Goal: Find specific page/section: Find specific page/section

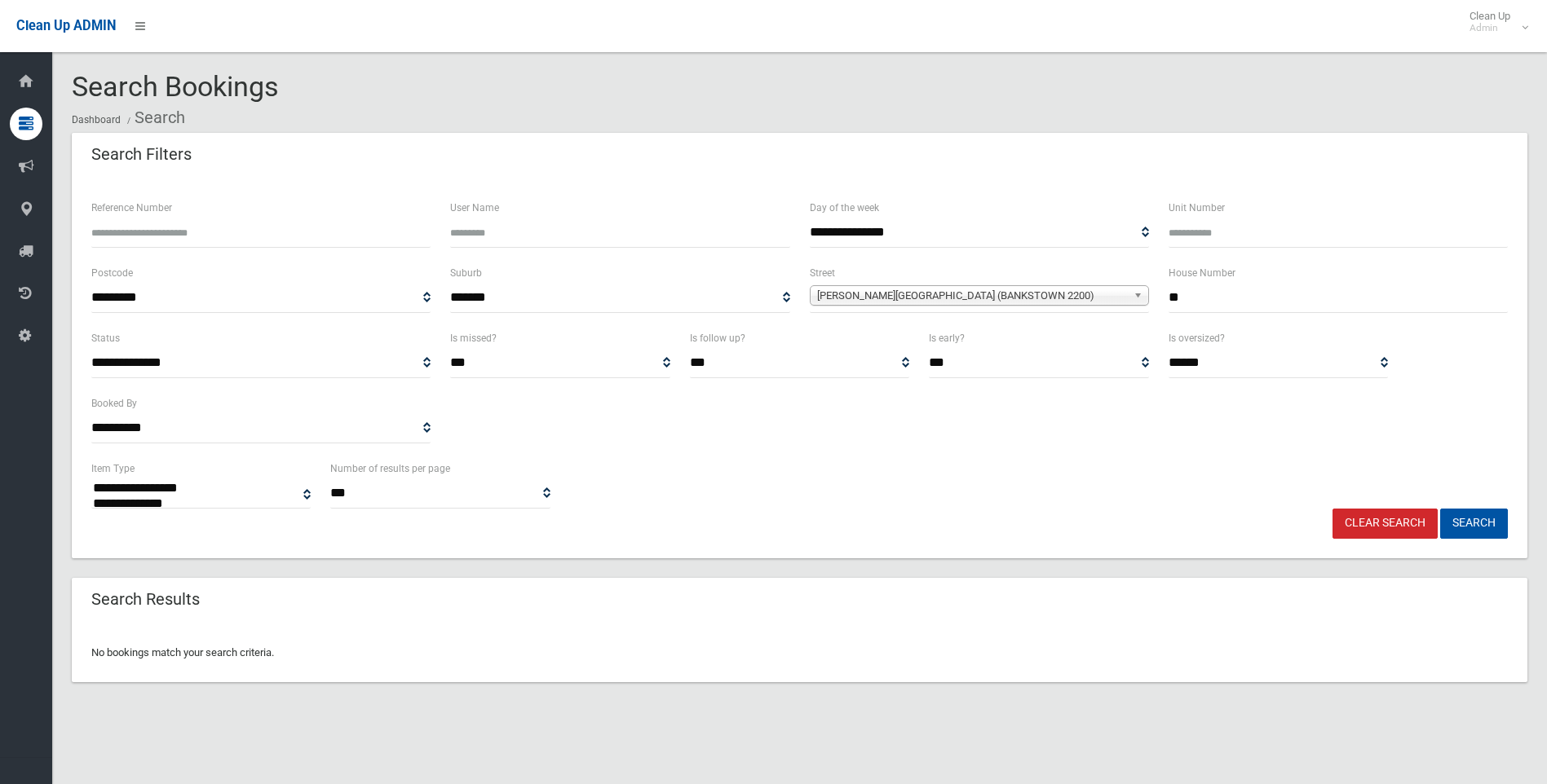
select select
click at [1463, 522] on button "Search" at bounding box center [1473, 523] width 68 height 30
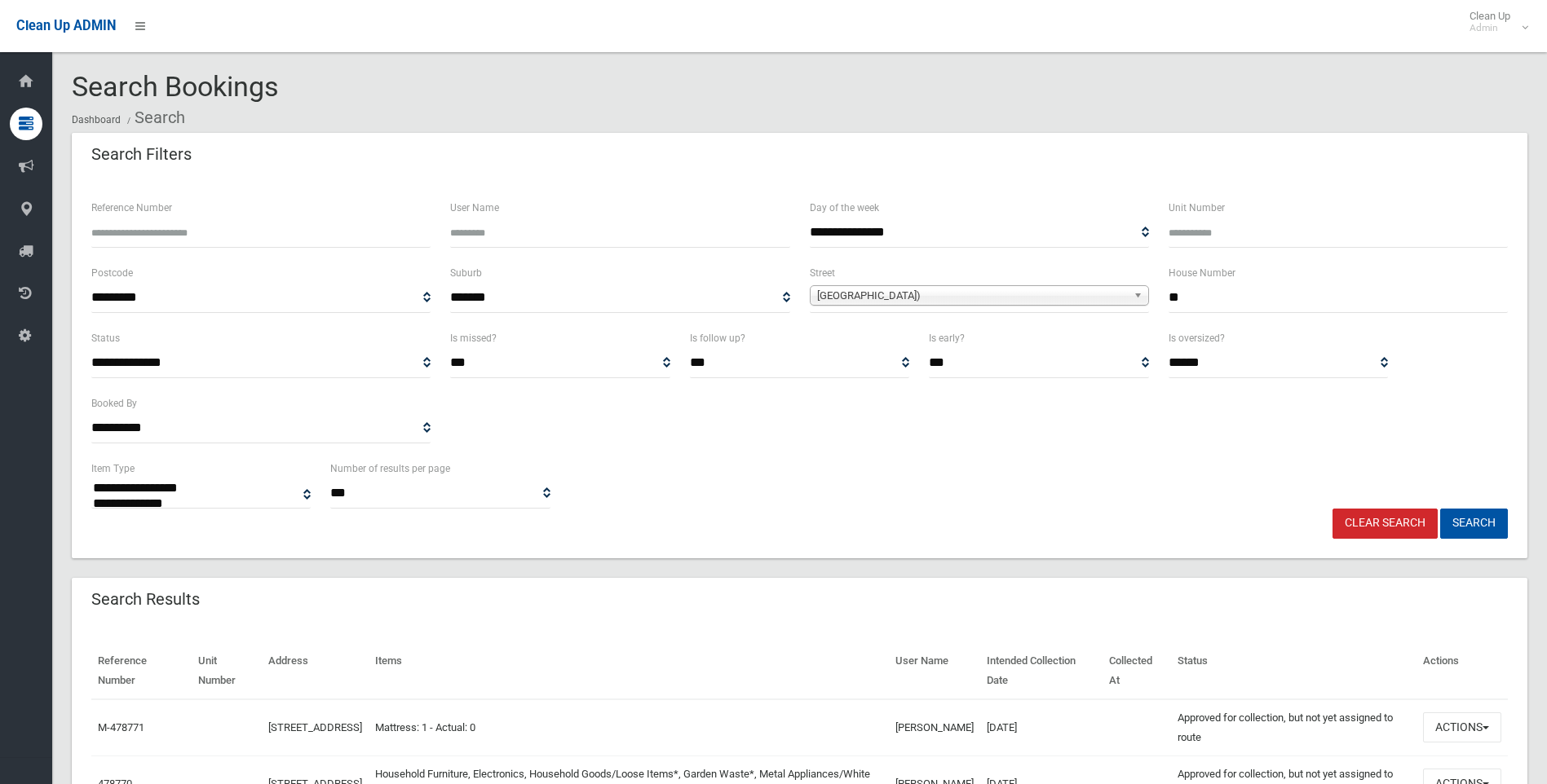
select select
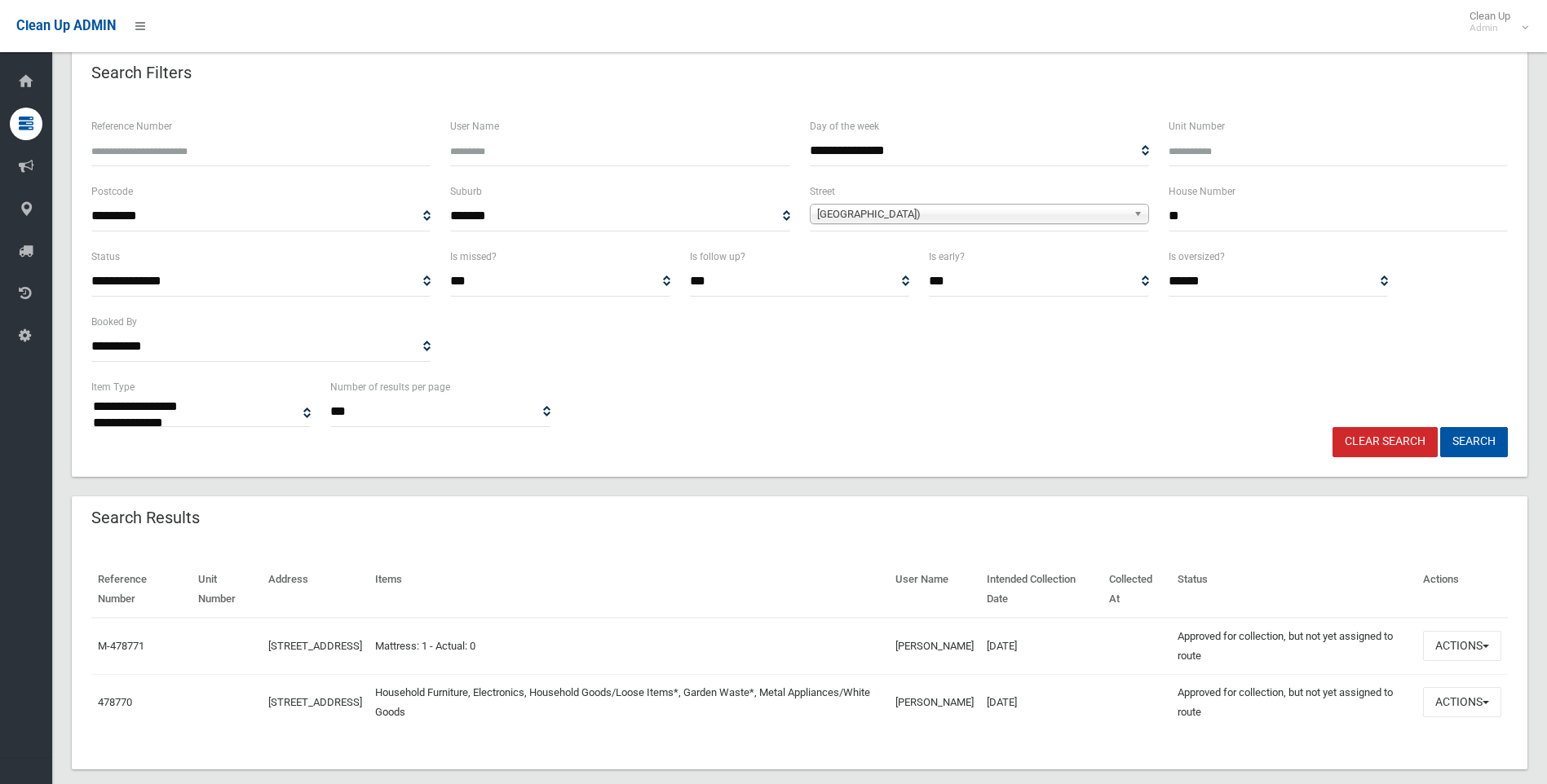
click at [1379, 443] on link "Clear Search" at bounding box center [1385, 442] width 105 height 30
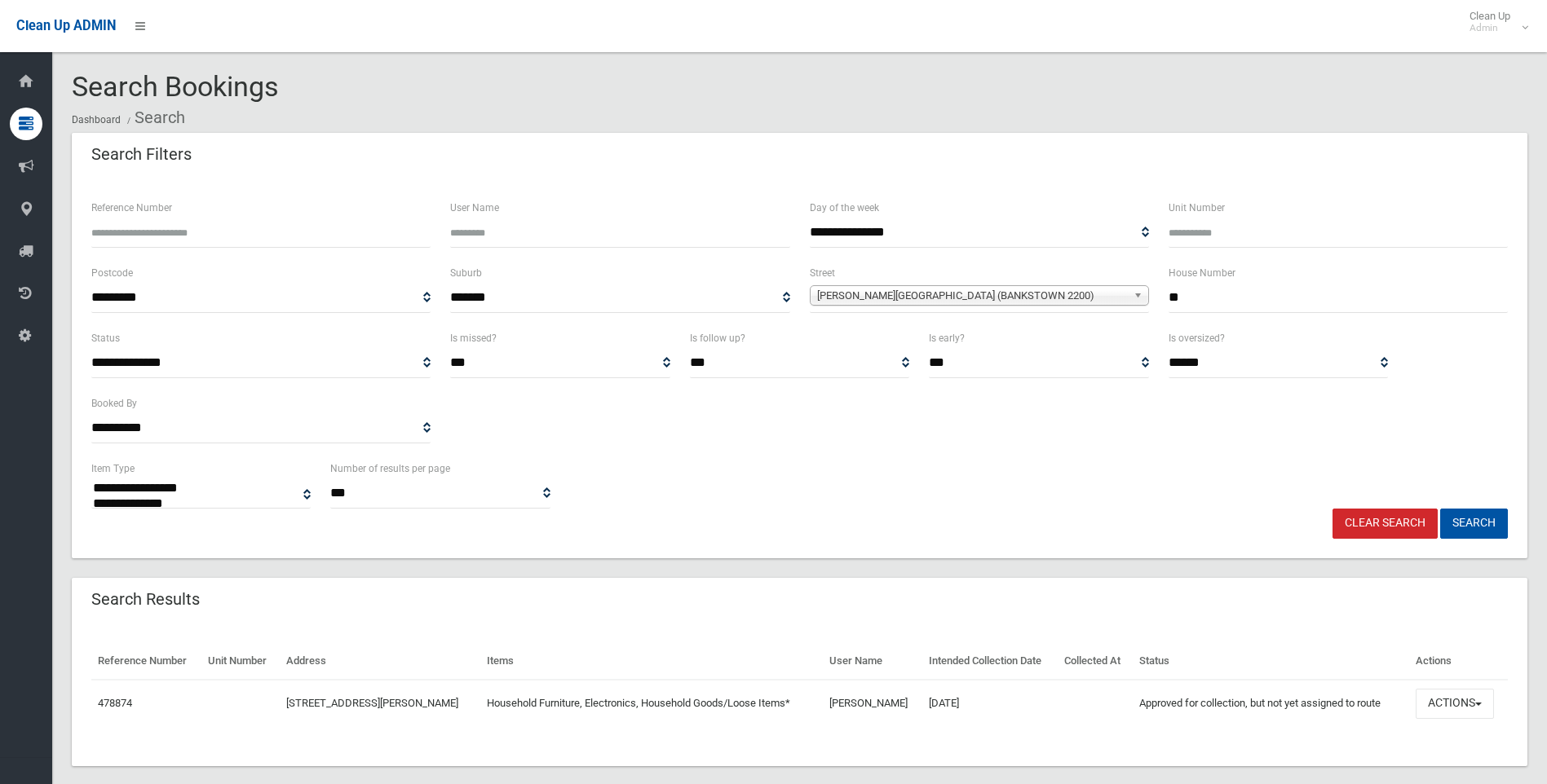
select select
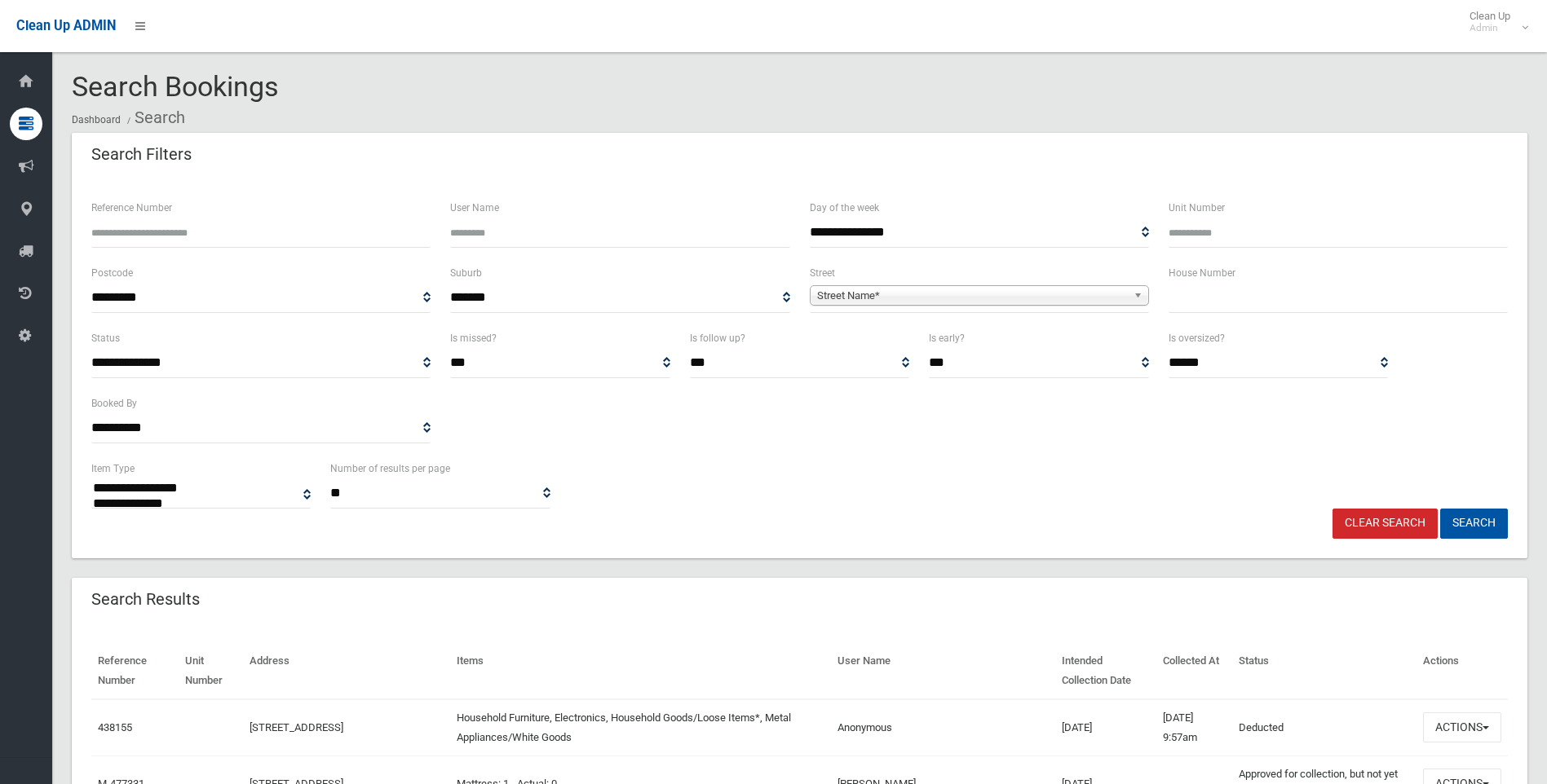
select select
click at [831, 292] on span "Street Name*" at bounding box center [972, 296] width 310 height 20
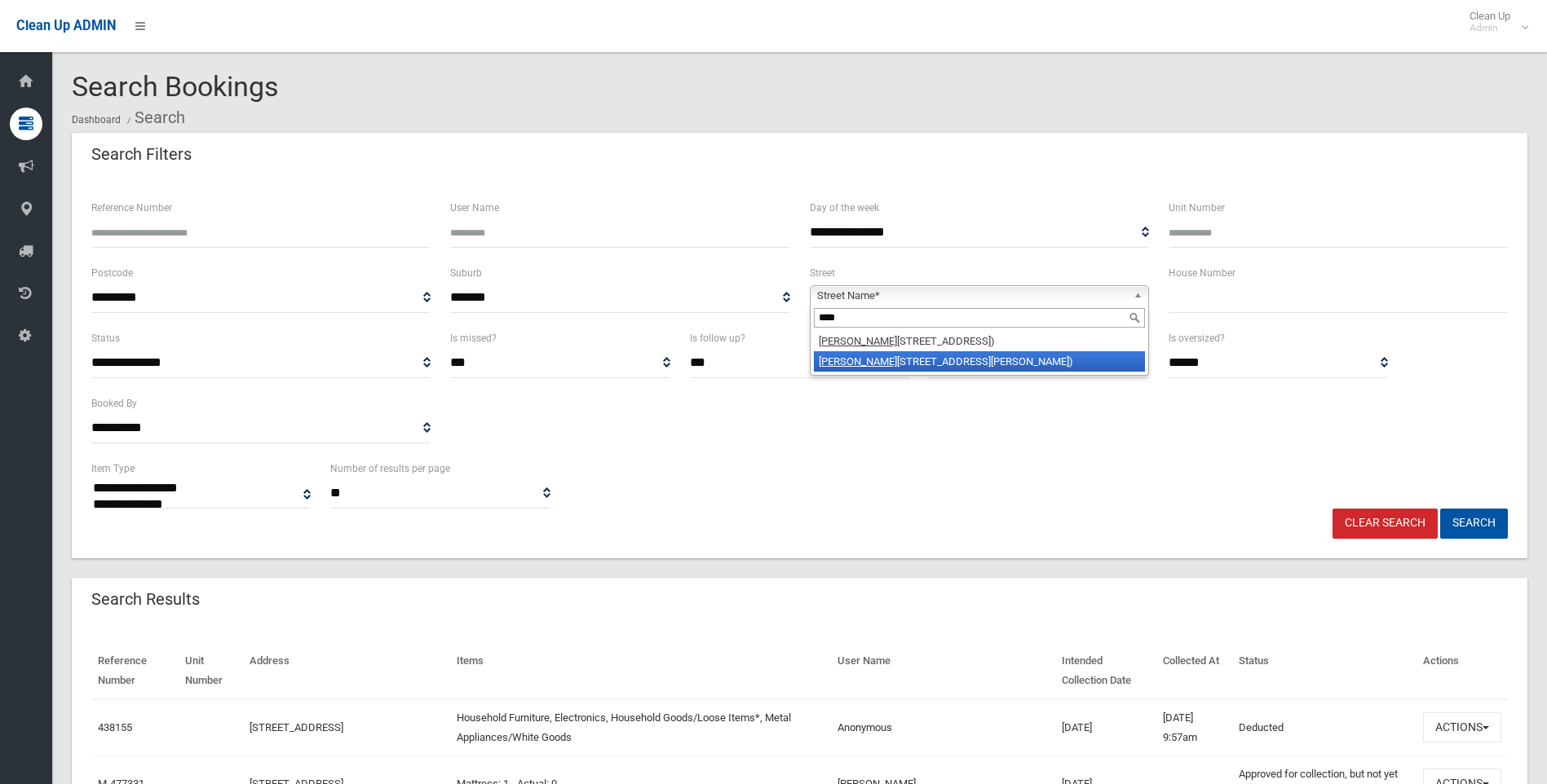
type input "****"
click at [887, 365] on li "Yang oora Road (BELMORE 2192)" at bounding box center [979, 361] width 331 height 20
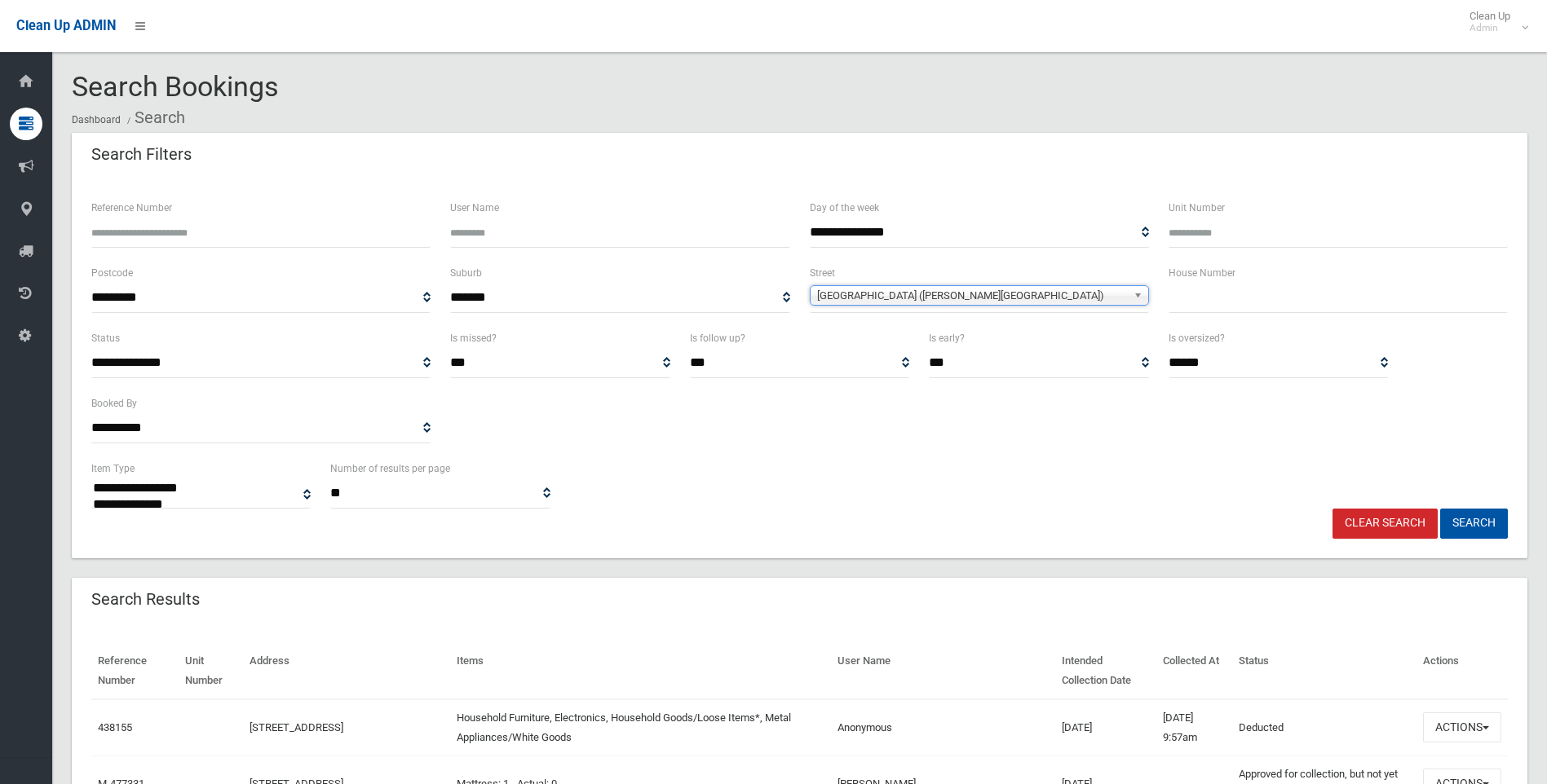
click at [1197, 297] on input "text" at bounding box center [1338, 297] width 339 height 30
type input "**"
click at [1443, 523] on button "Search" at bounding box center [1473, 523] width 68 height 30
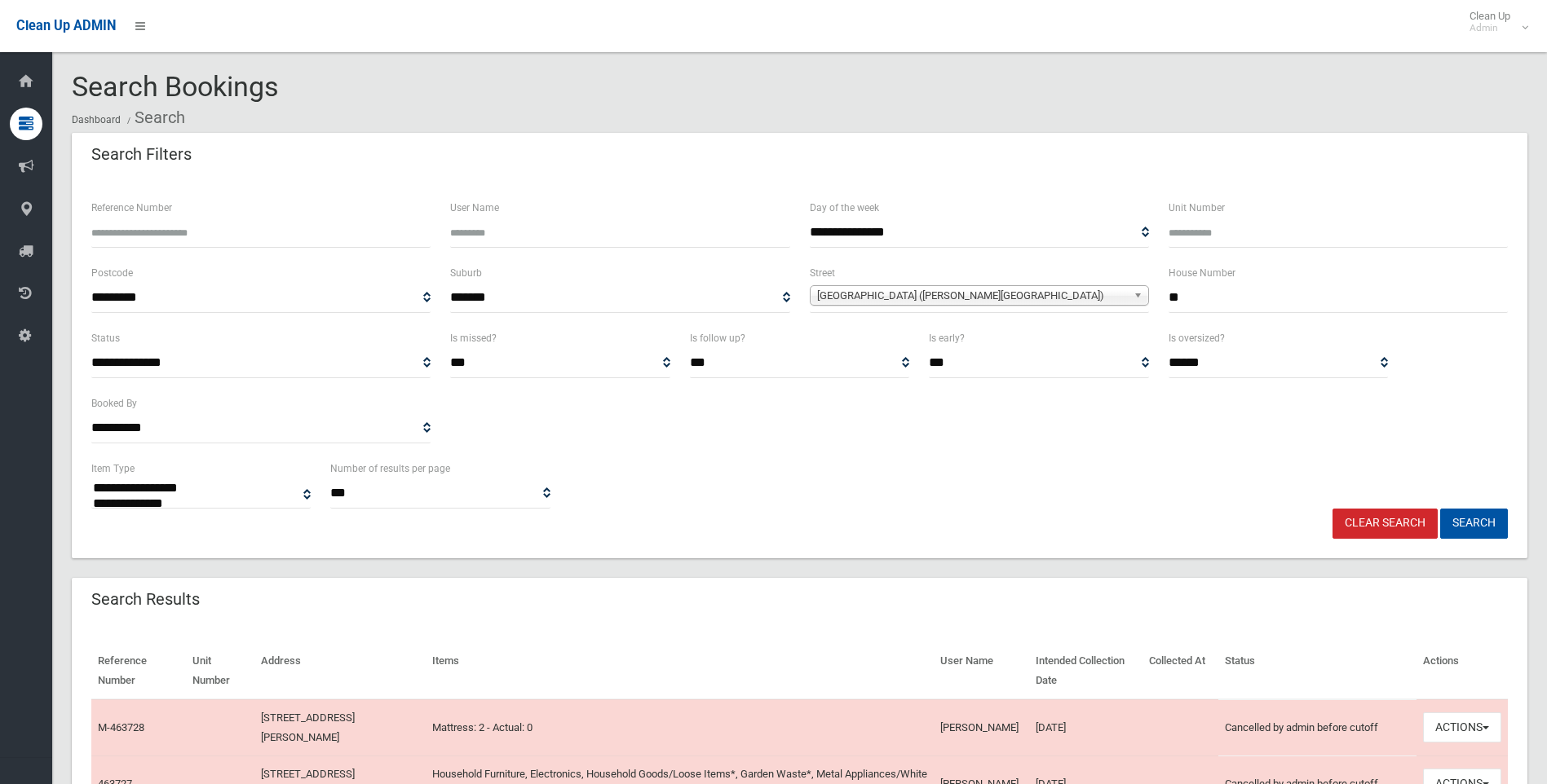
select select
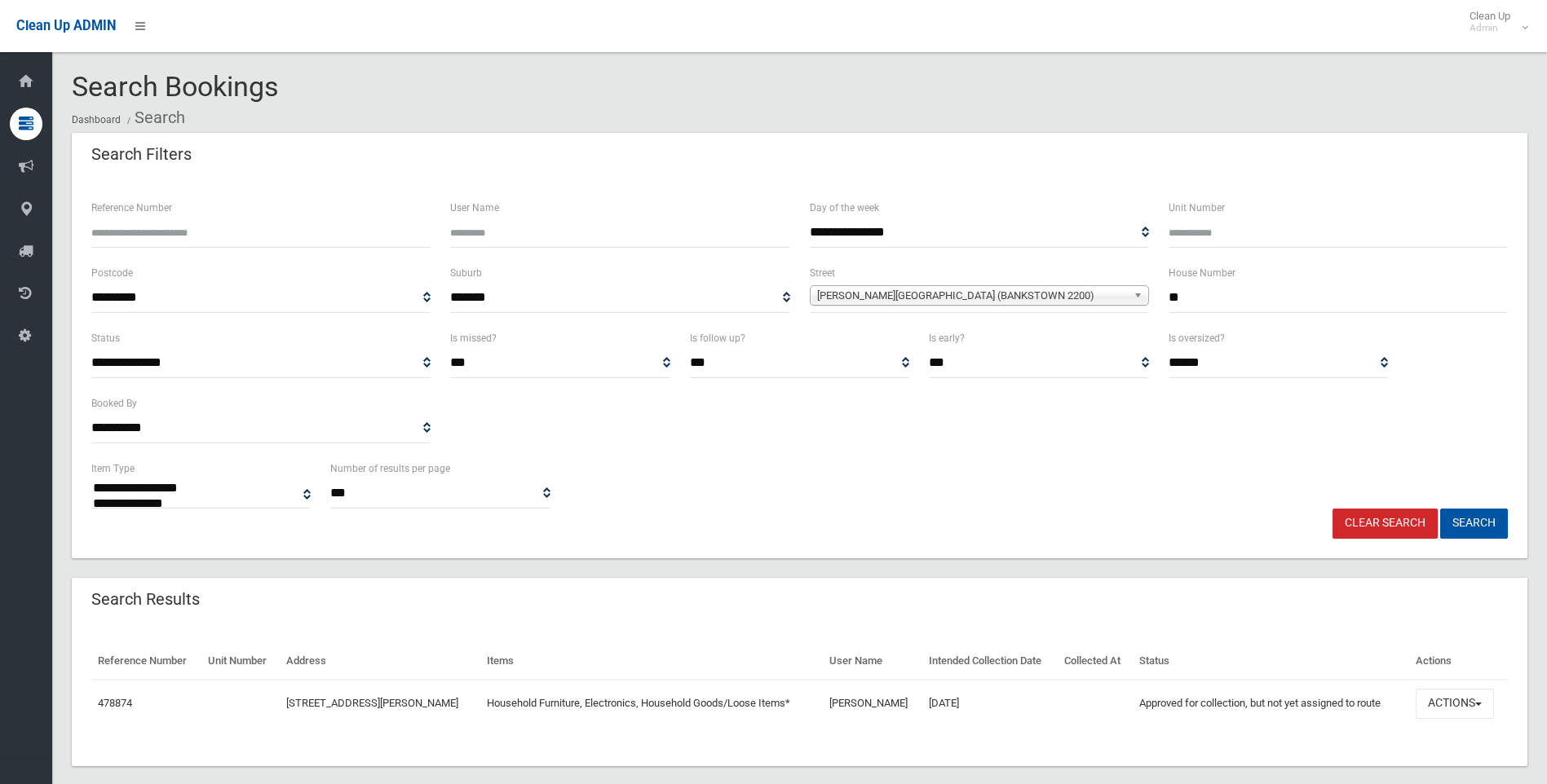
select select
click at [1375, 519] on link "Clear Search" at bounding box center [1385, 523] width 105 height 30
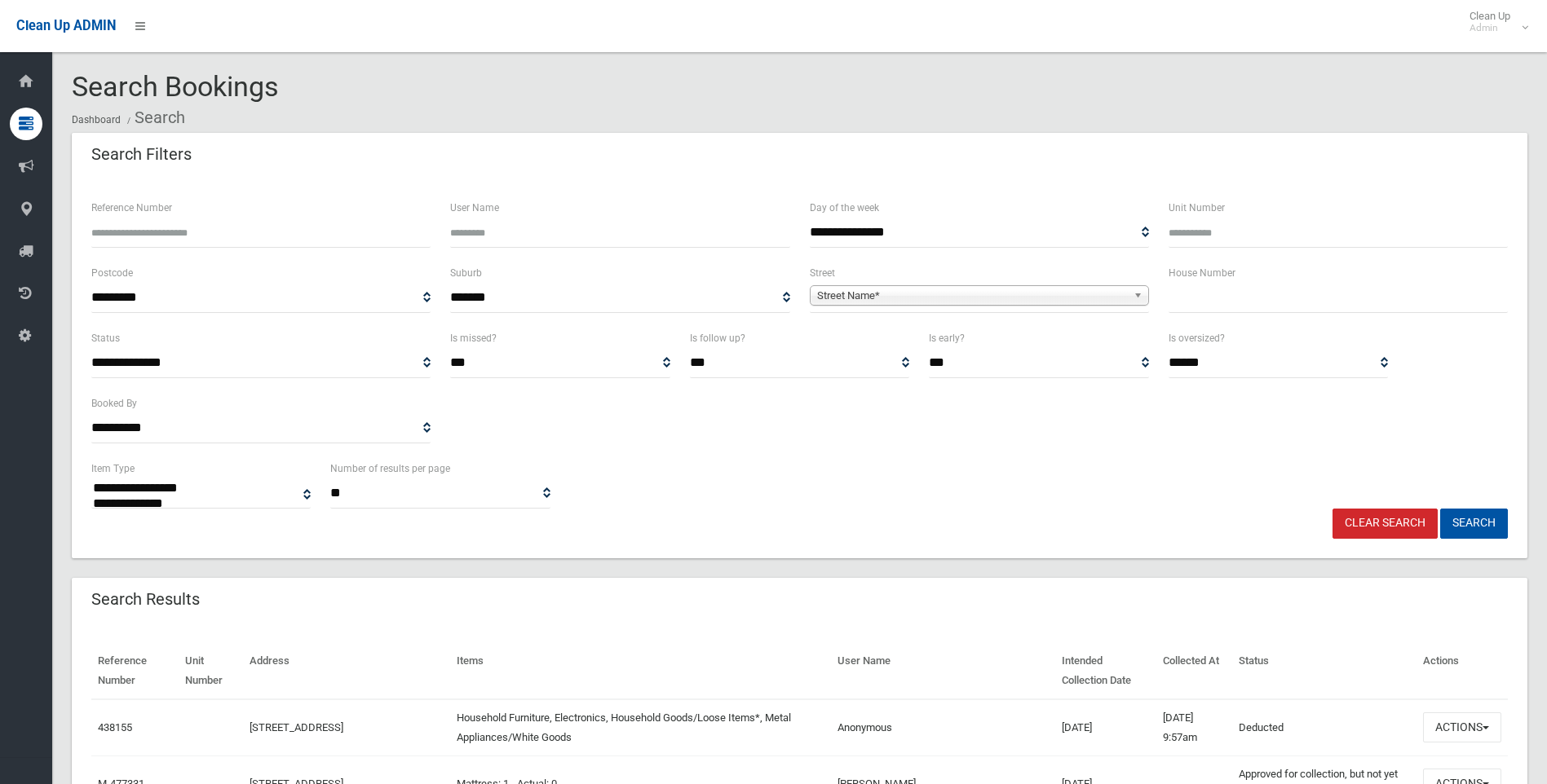
select select
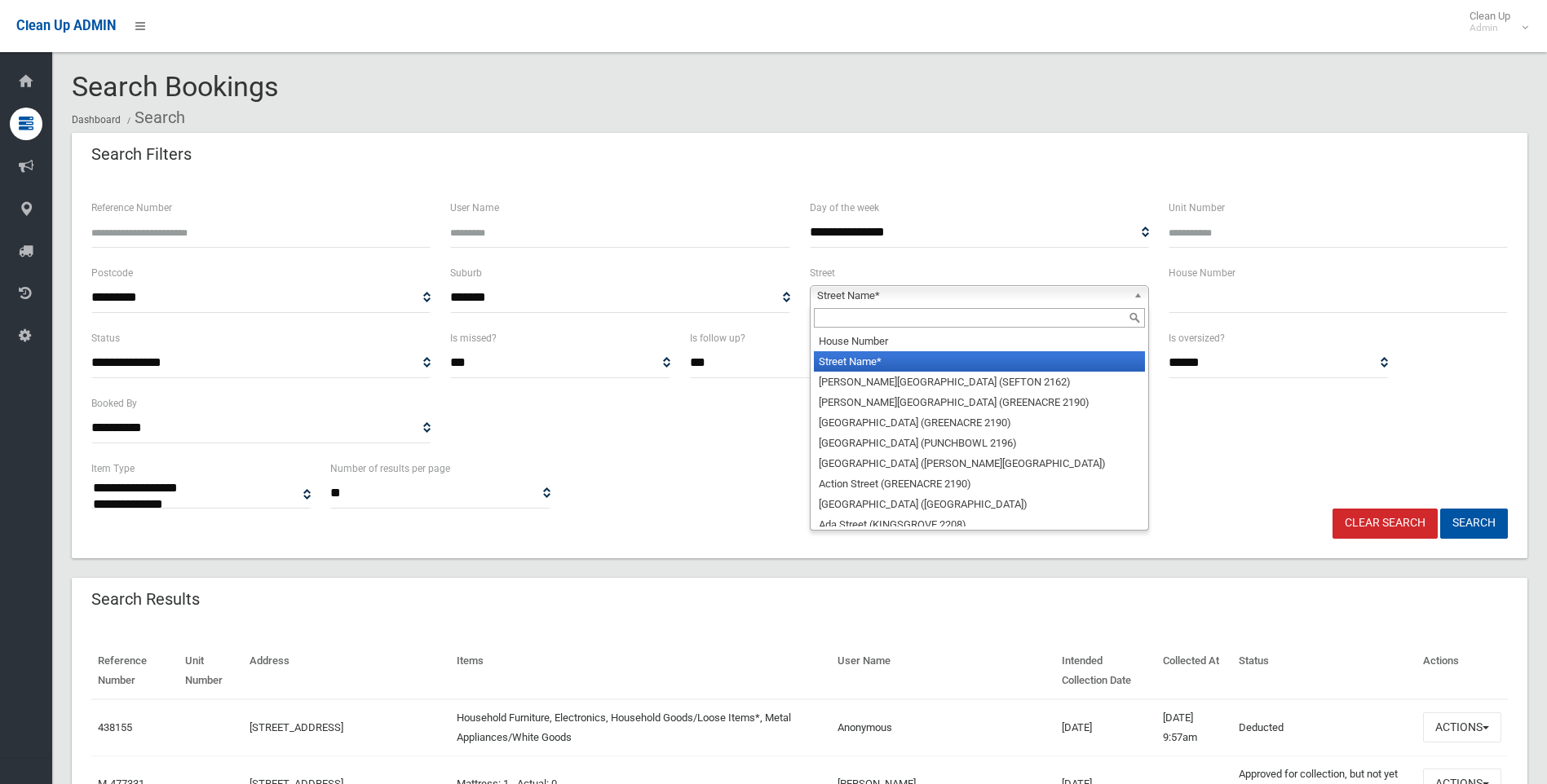
click at [825, 301] on span "Street Name*" at bounding box center [972, 296] width 310 height 20
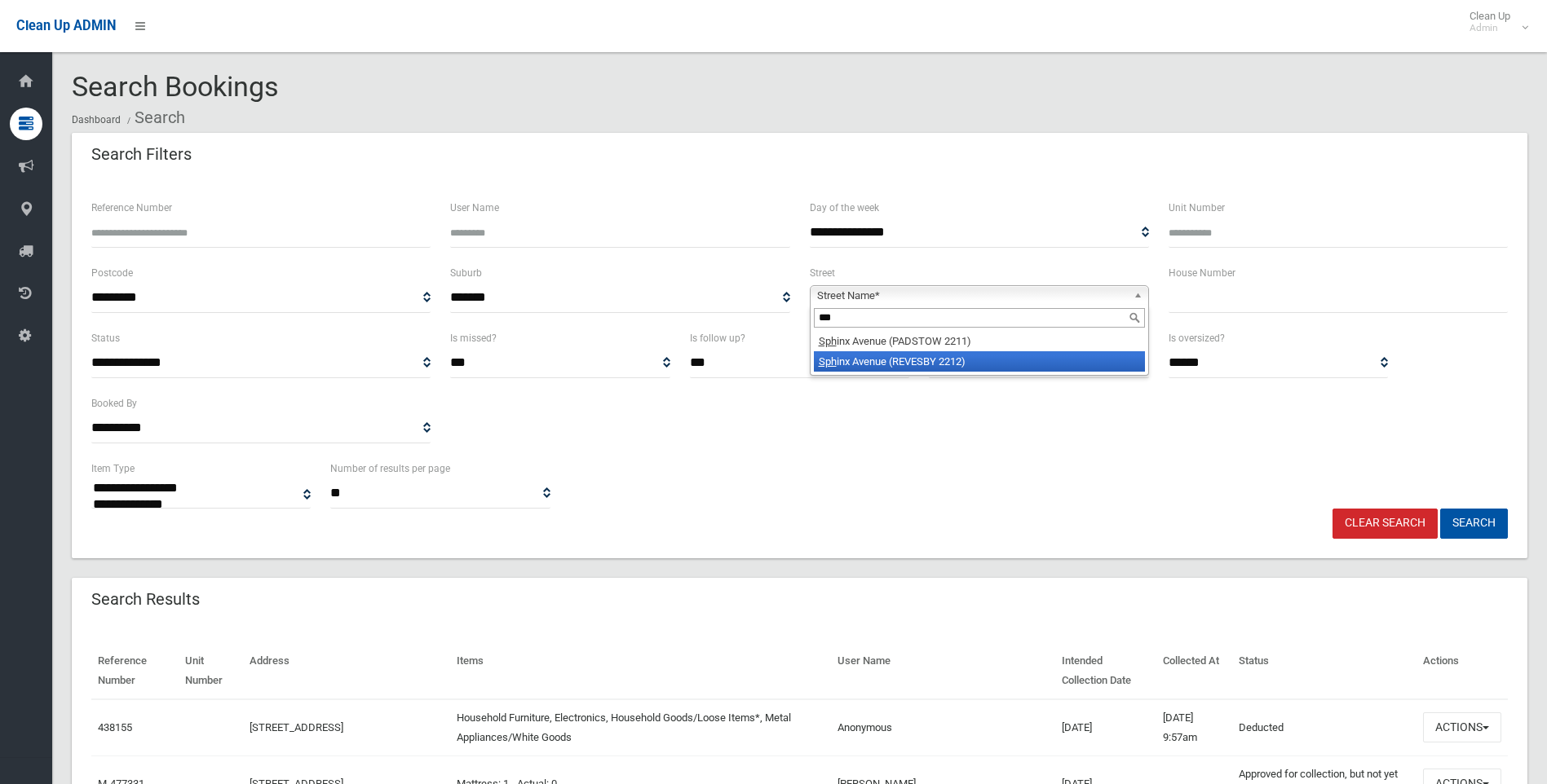
type input "***"
click at [891, 356] on li "Sph inx Avenue (REVESBY 2212)" at bounding box center [979, 361] width 331 height 20
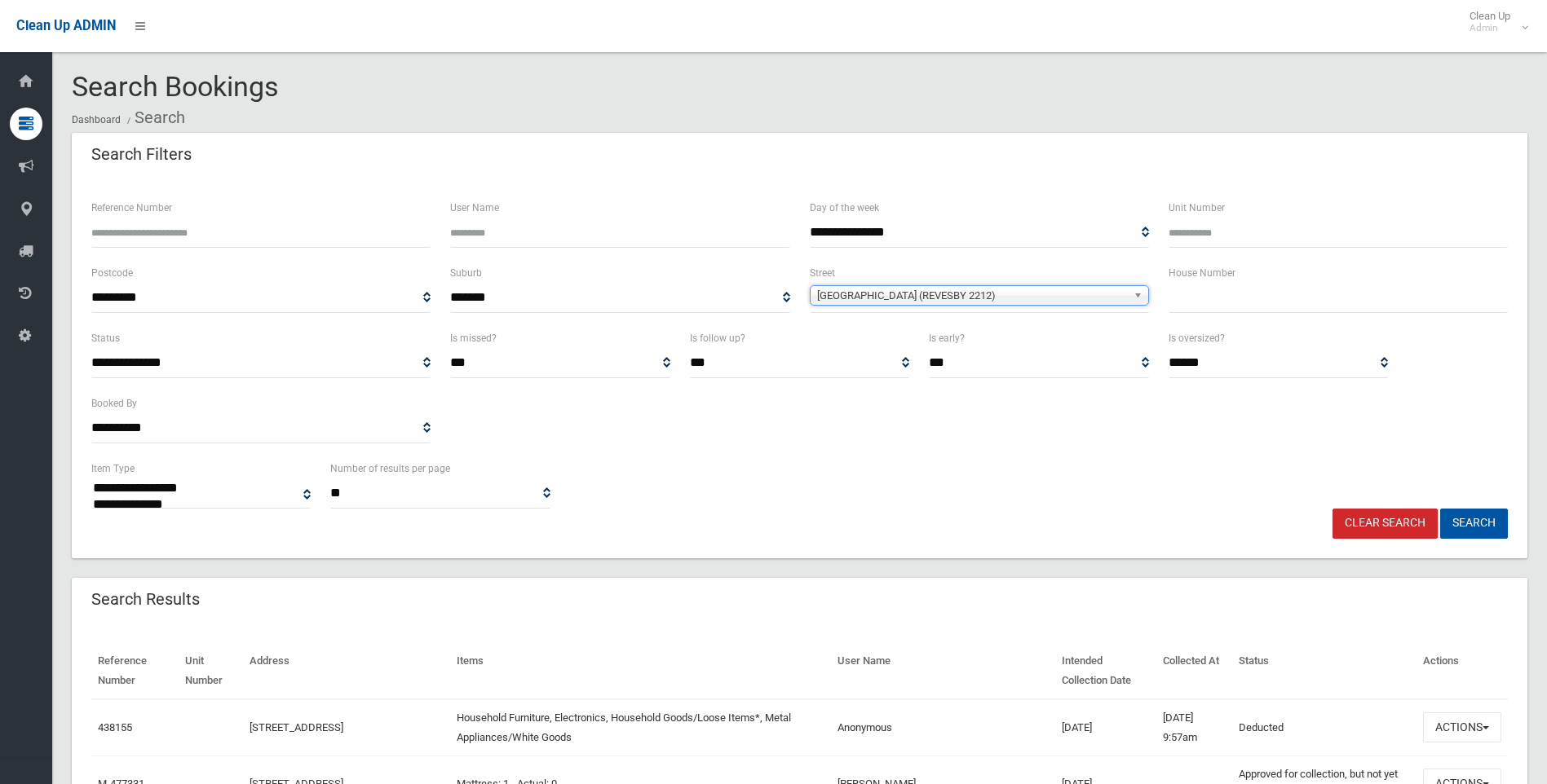
click at [1188, 292] on input "text" at bounding box center [1338, 297] width 339 height 30
type input "**"
click at [1454, 519] on button "Search" at bounding box center [1473, 523] width 68 height 30
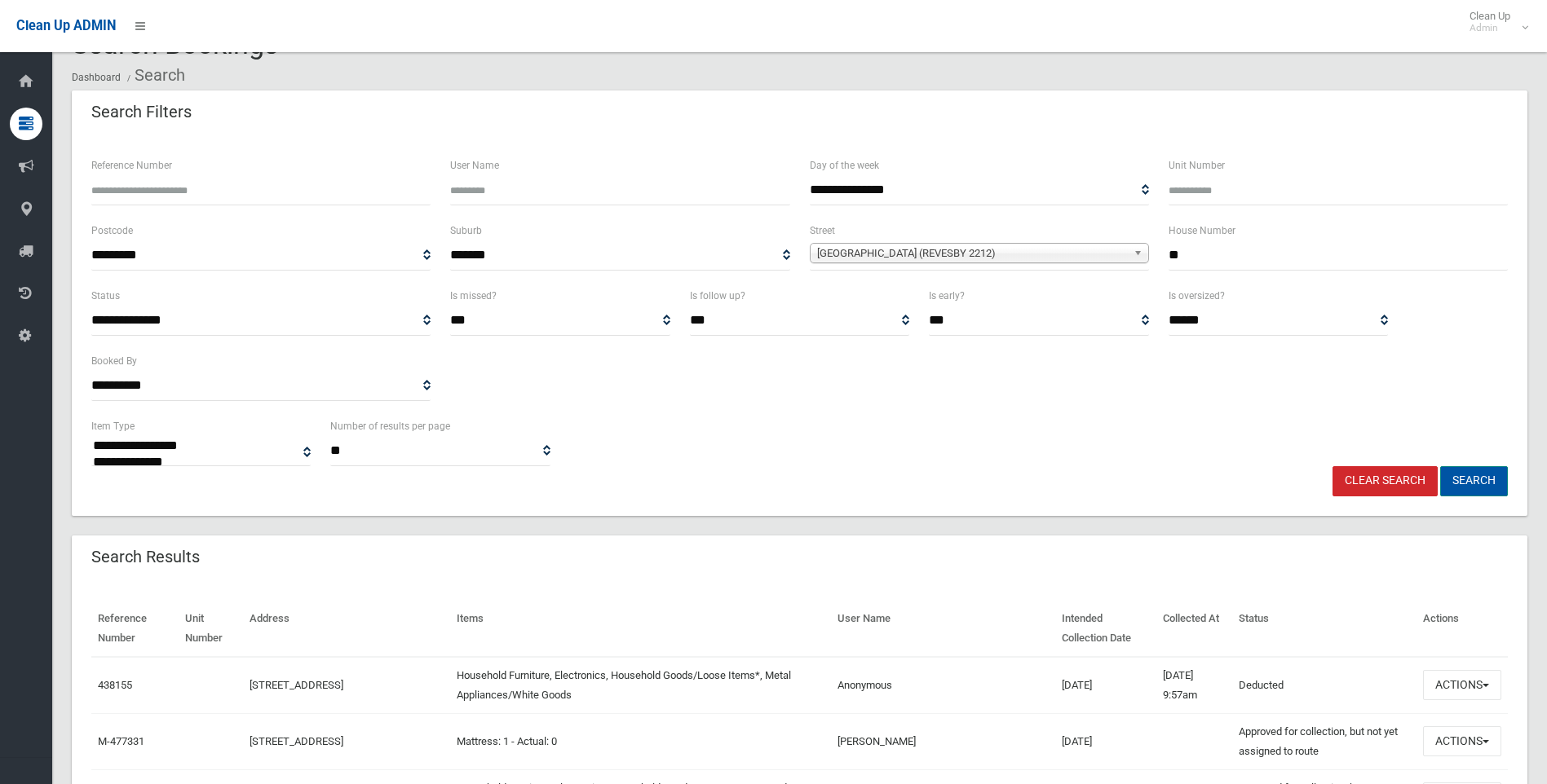
scroll to position [82, 0]
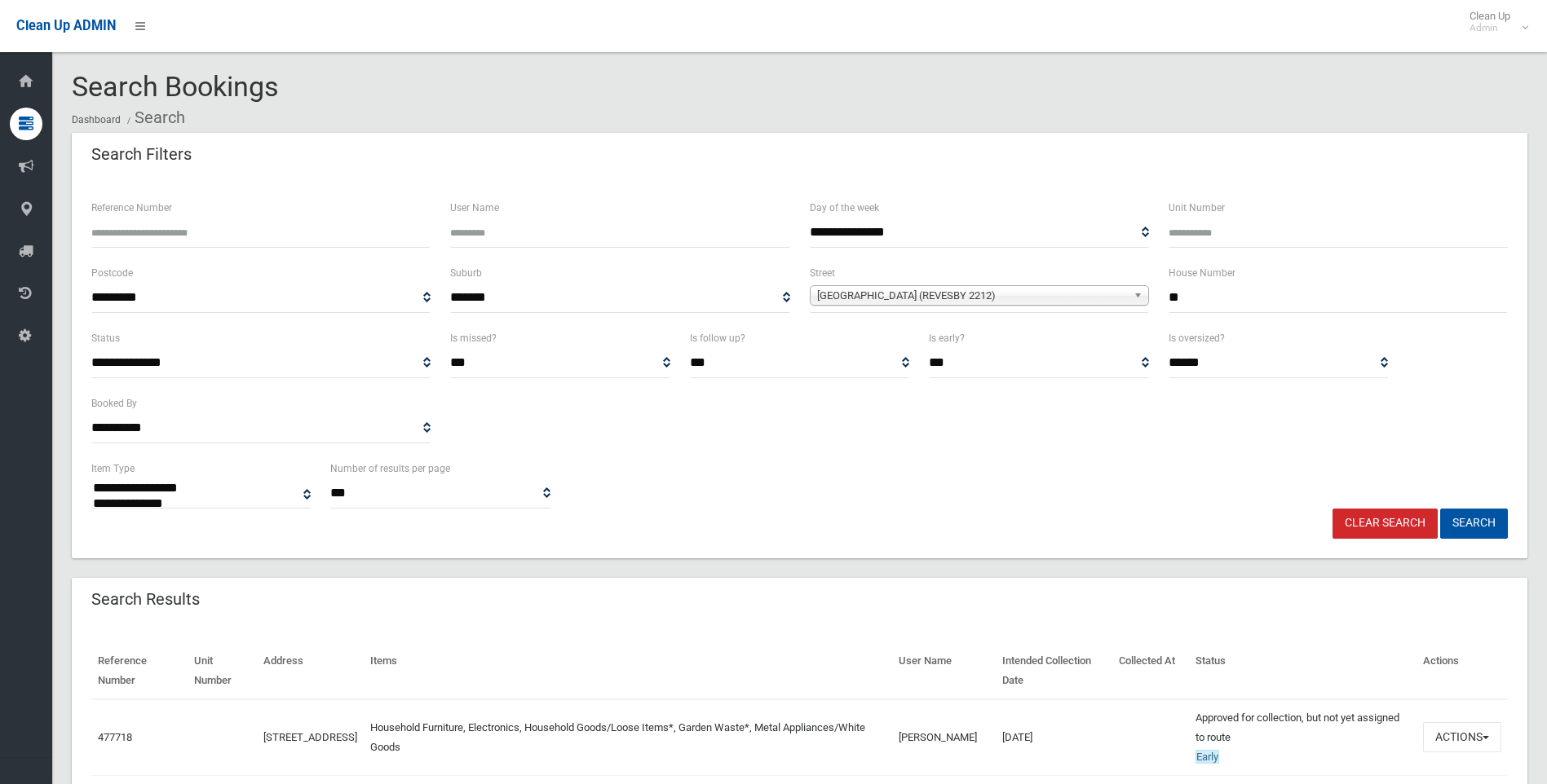
select select
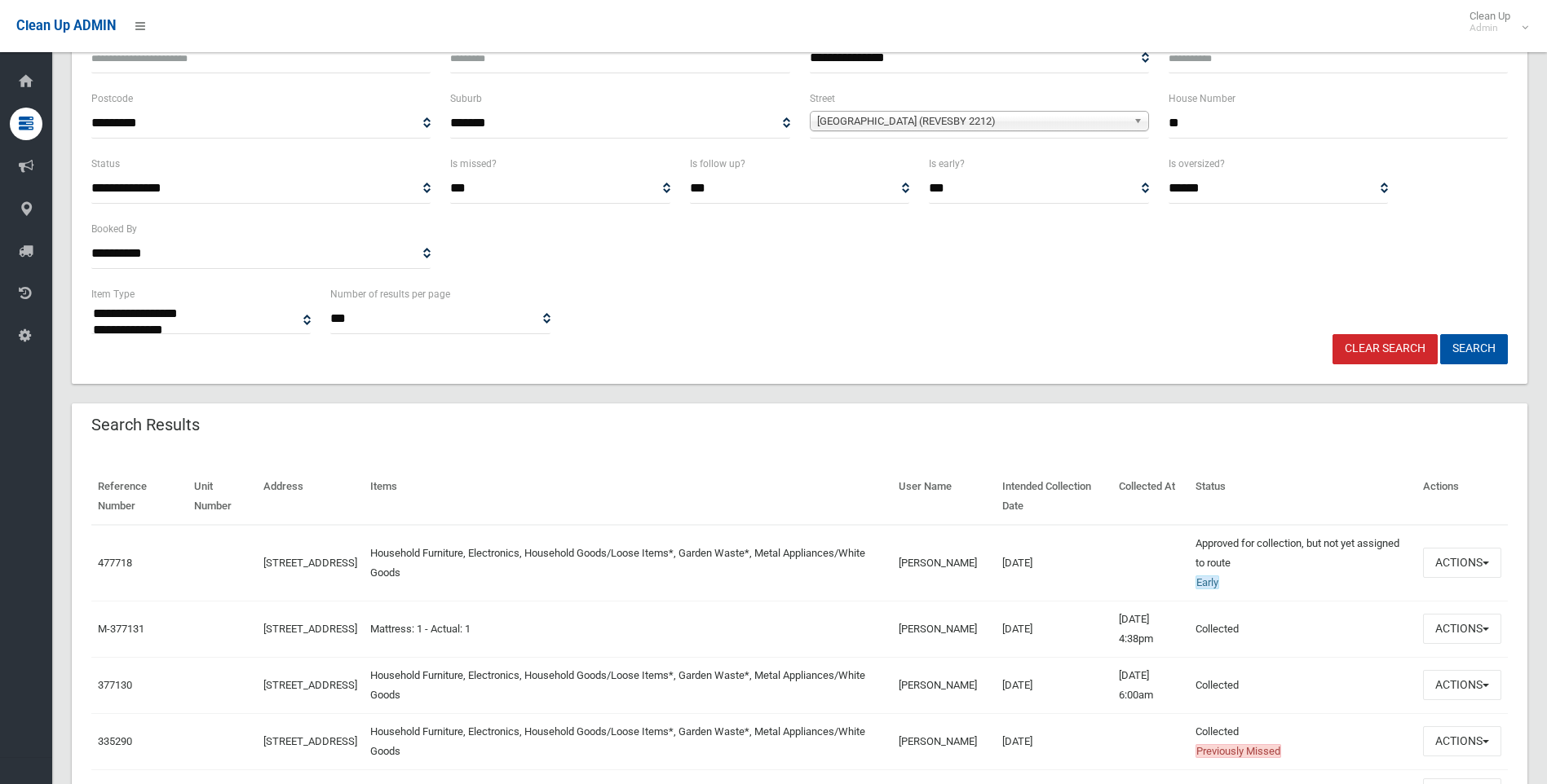
scroll to position [245, 0]
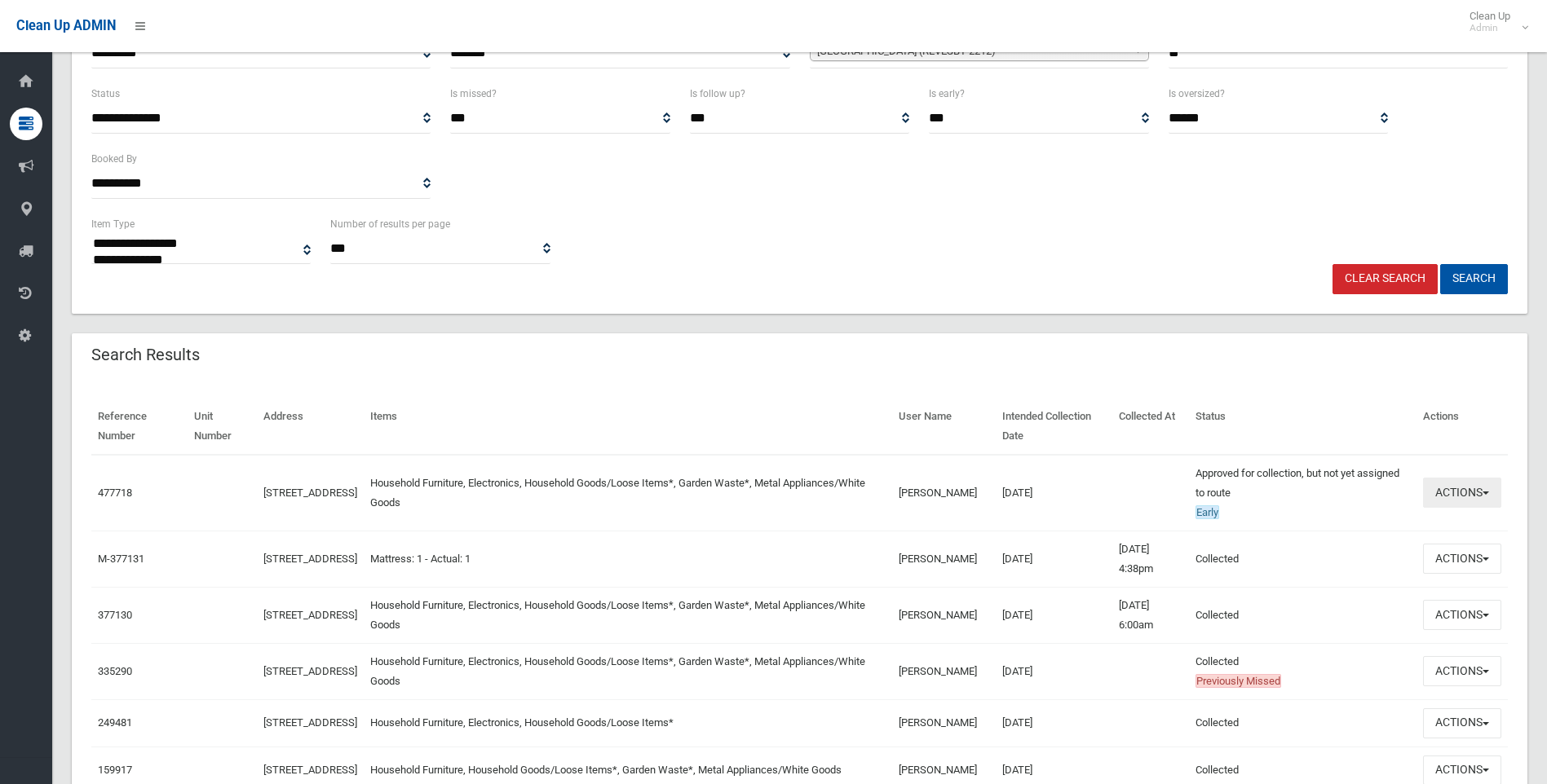
click at [1486, 492] on span "button" at bounding box center [1486, 493] width 7 height 3
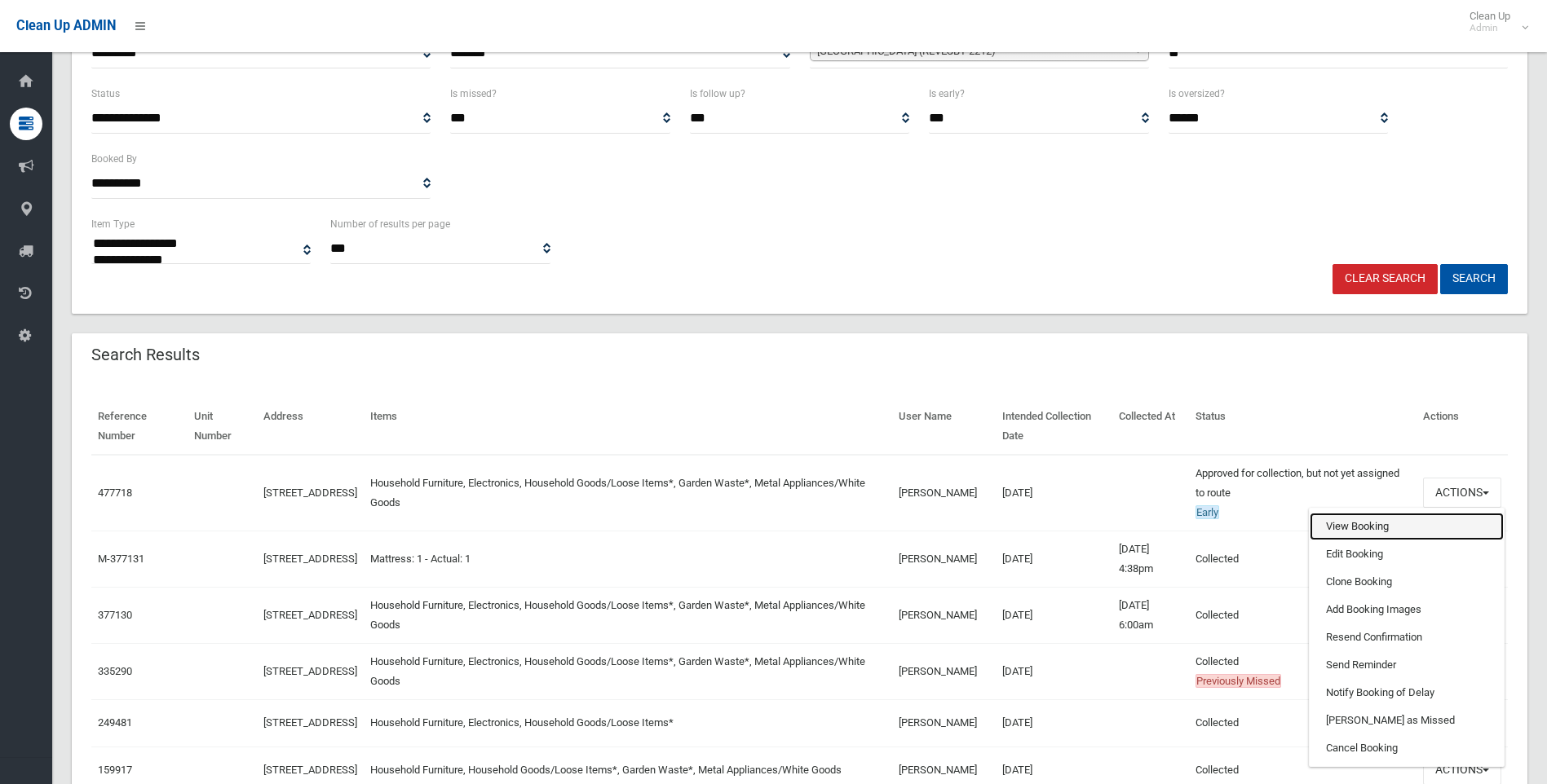
click at [1343, 524] on link "View Booking" at bounding box center [1406, 527] width 194 height 28
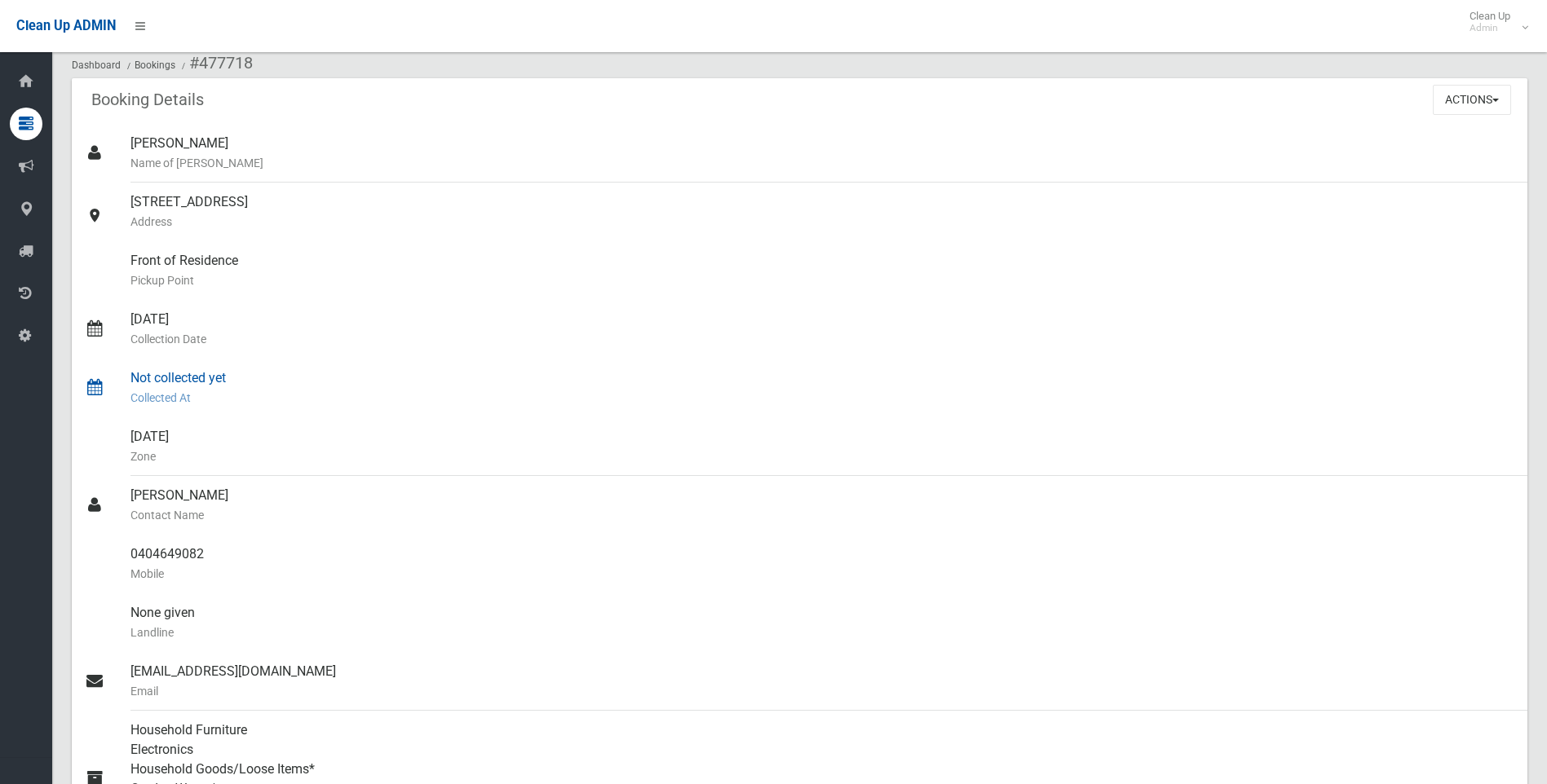
scroll to position [82, 0]
